Goal: Information Seeking & Learning: Learn about a topic

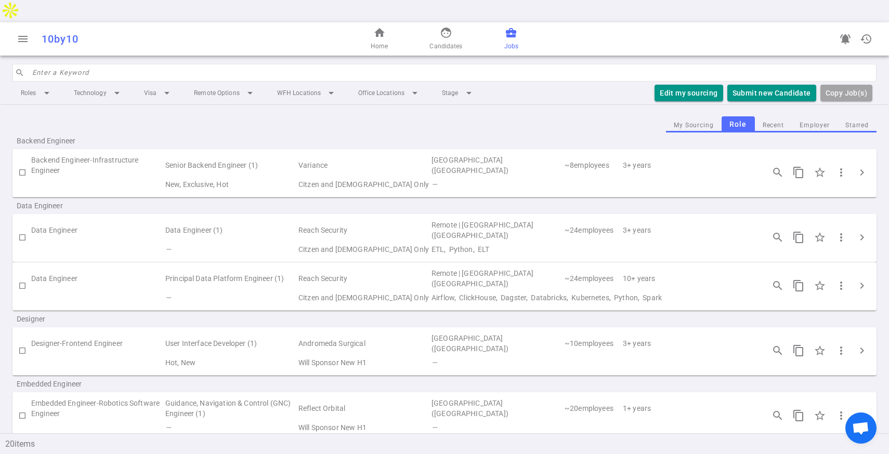
scroll to position [6, 0]
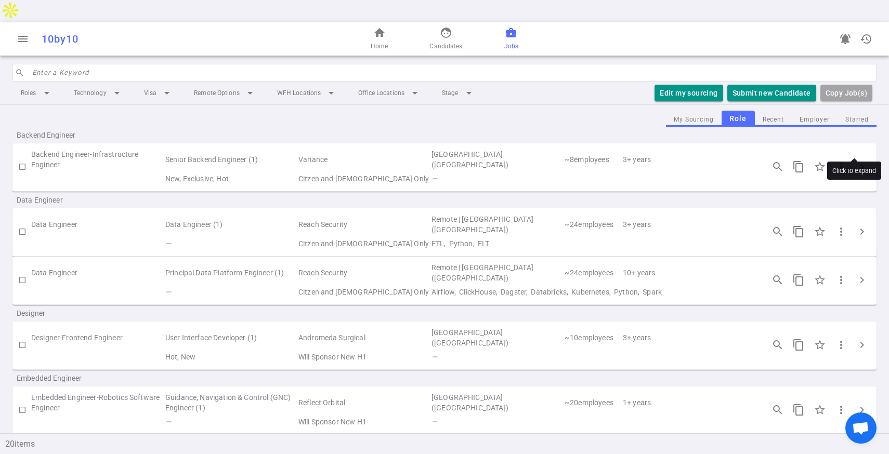
click at [851, 156] on button "chevron_right" at bounding box center [861, 166] width 21 height 21
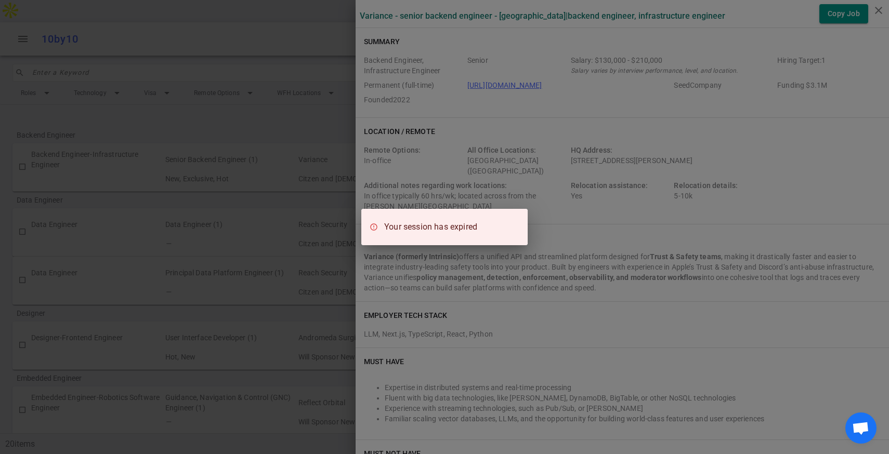
click at [477, 140] on div "Your session has expired" at bounding box center [444, 227] width 889 height 454
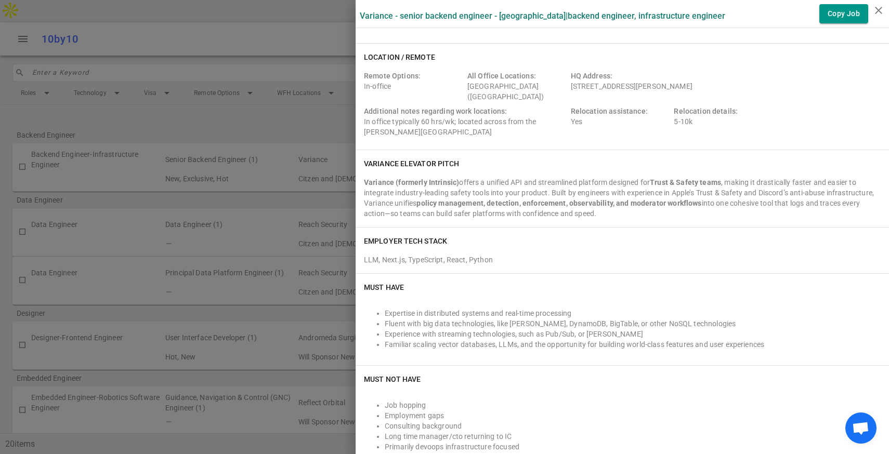
scroll to position [87, 0]
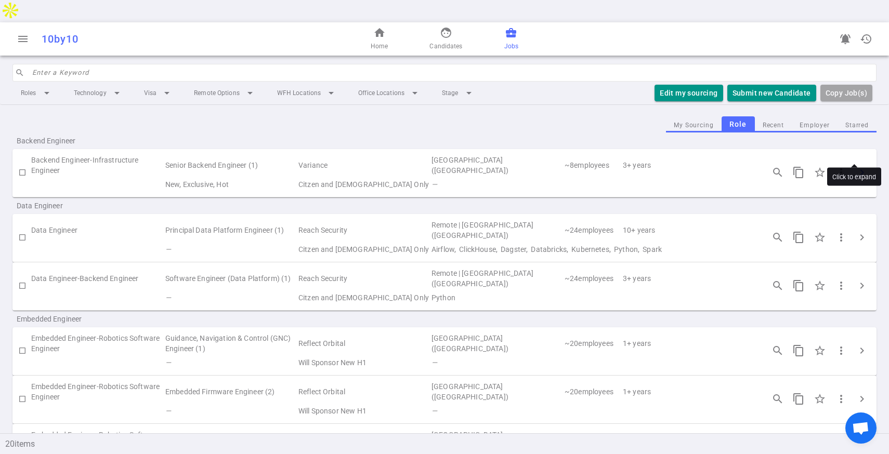
click at [856, 166] on span "chevron_right" at bounding box center [862, 172] width 12 height 12
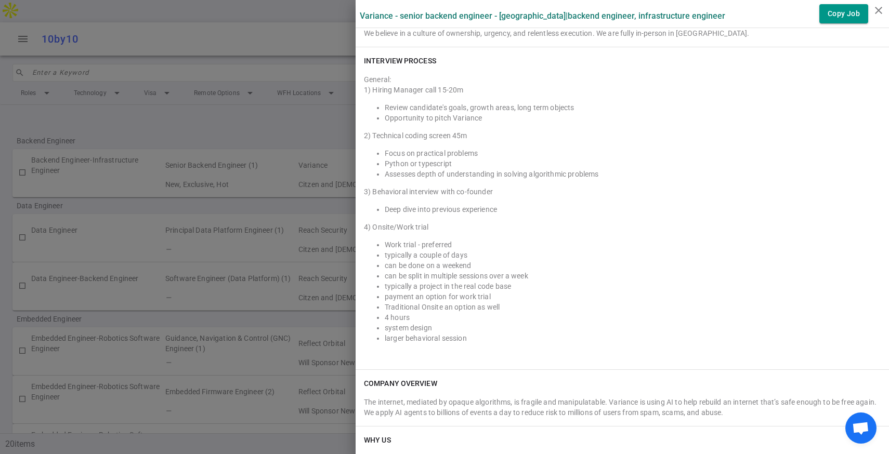
scroll to position [976, 0]
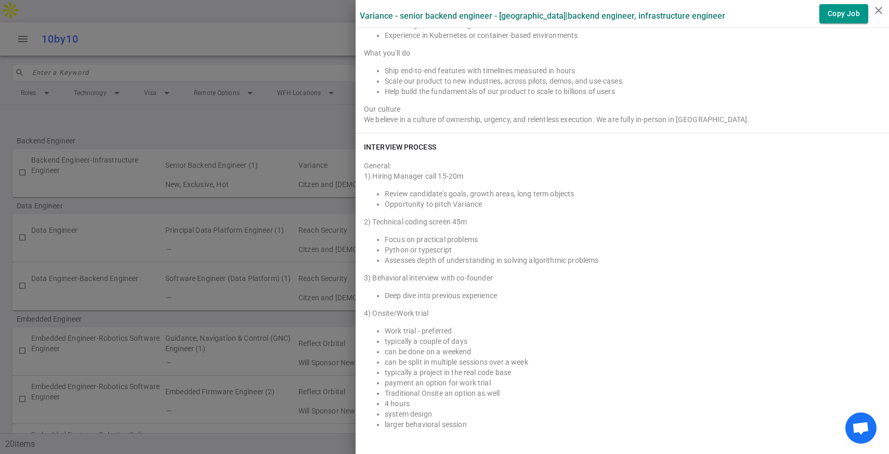
click at [335, 97] on div at bounding box center [444, 227] width 889 height 454
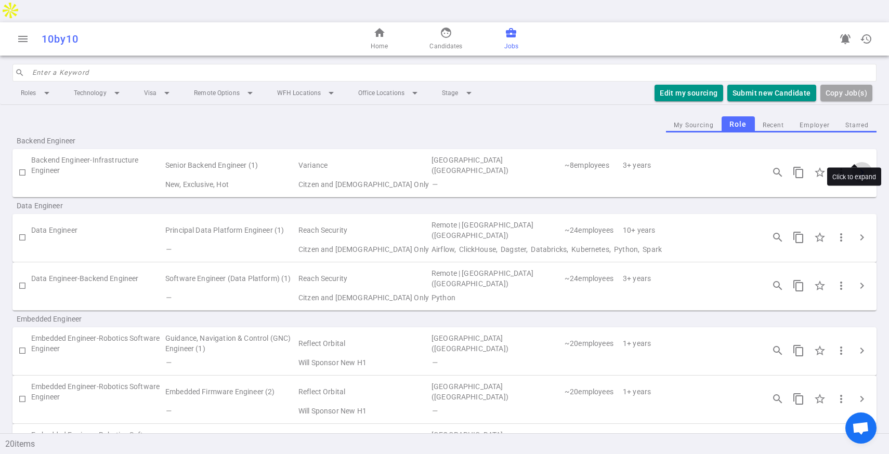
click at [856, 166] on span "chevron_right" at bounding box center [862, 172] width 12 height 12
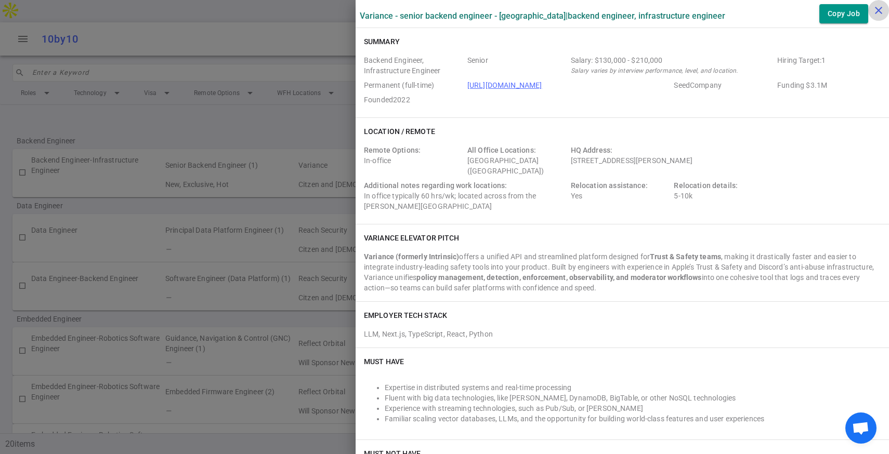
click at [876, 8] on icon "close" at bounding box center [878, 10] width 12 height 12
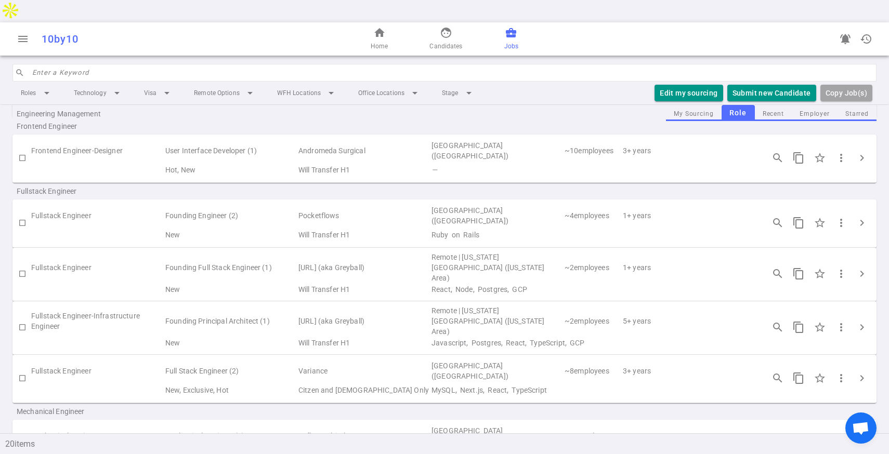
scroll to position [420, 0]
click at [851, 212] on button "chevron_right" at bounding box center [861, 222] width 21 height 21
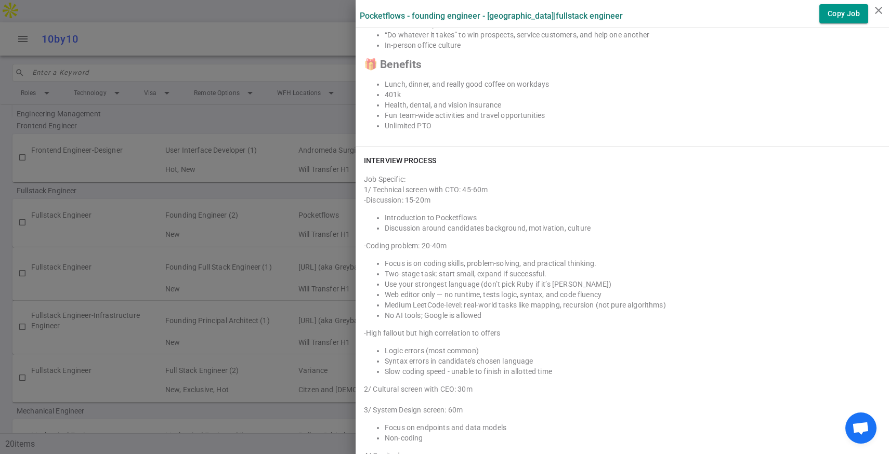
scroll to position [1445, 0]
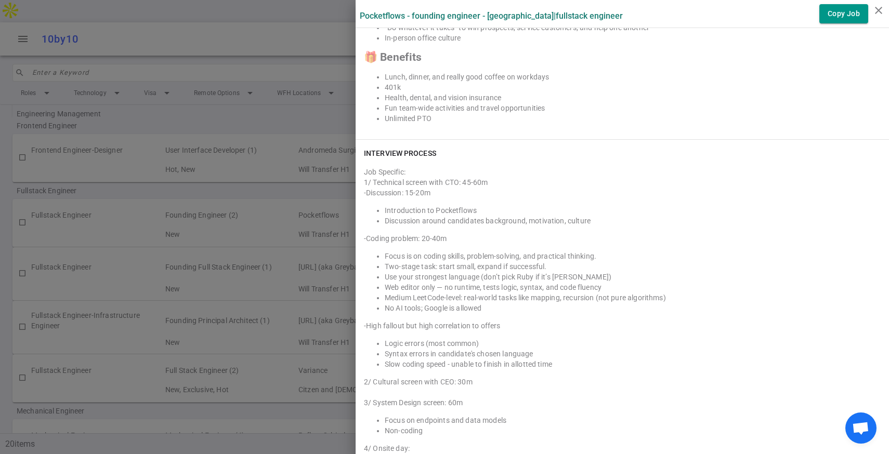
click at [279, 171] on div at bounding box center [444, 227] width 889 height 454
